Goal: Task Accomplishment & Management: Manage account settings

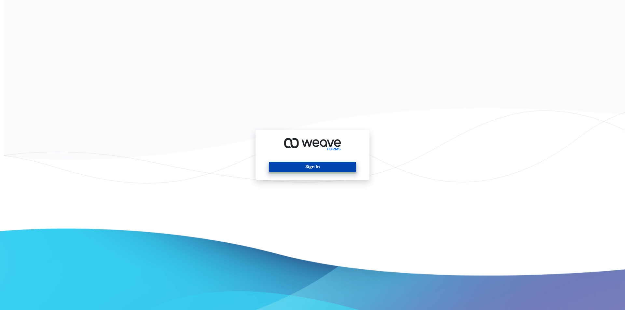
click at [342, 170] on button "Sign In" at bounding box center [312, 167] width 87 height 10
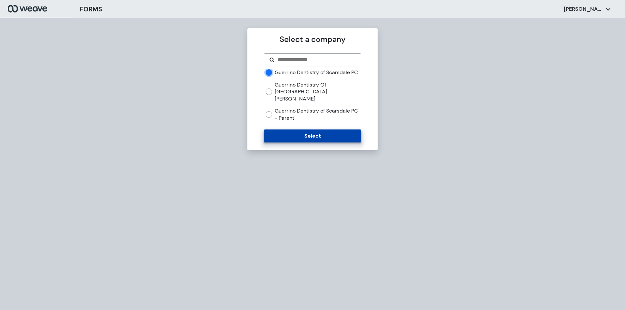
click at [289, 135] on button "Select" at bounding box center [312, 136] width 97 height 13
